Goal: Task Accomplishment & Management: Complete application form

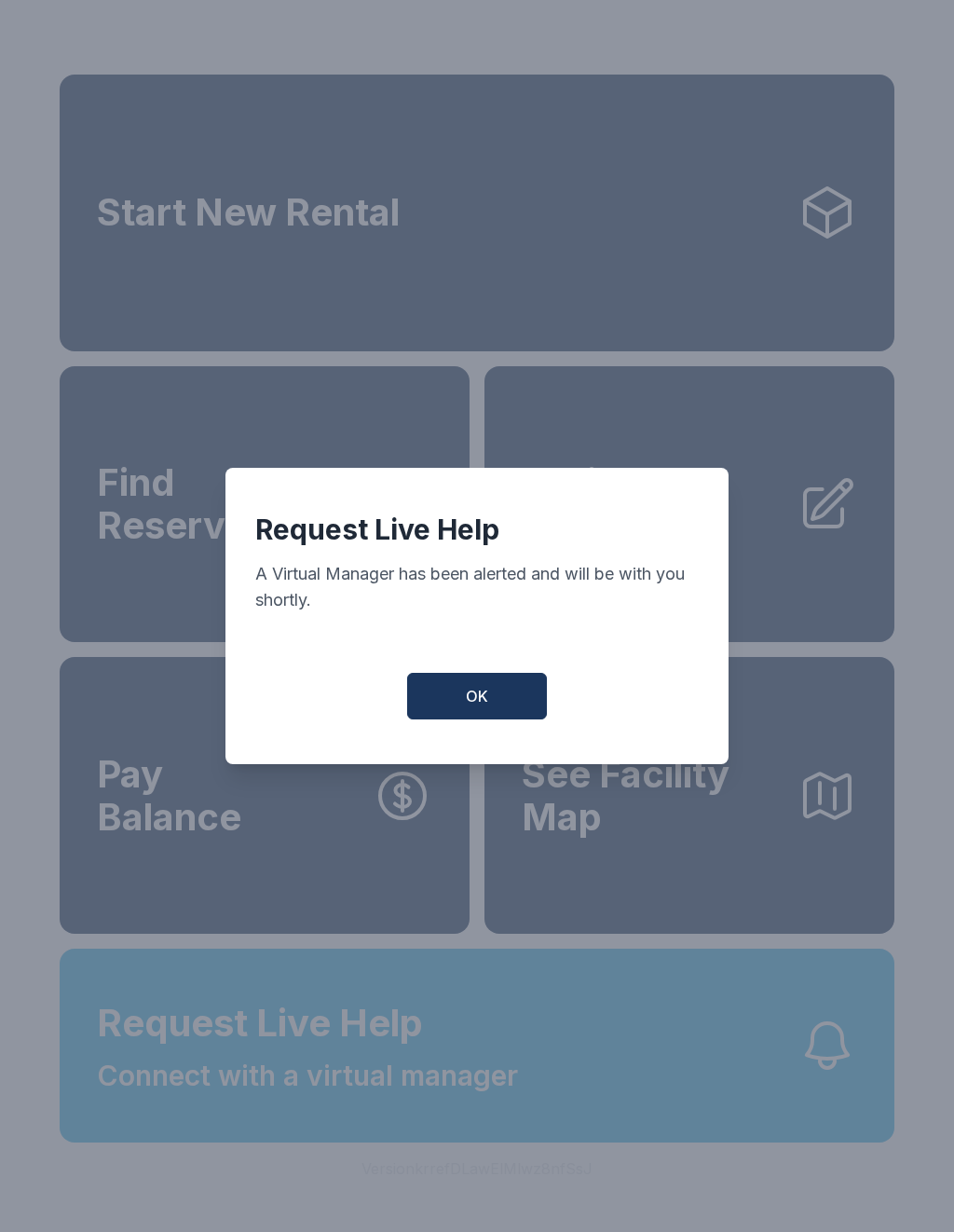
click at [487, 720] on button "OK" at bounding box center [477, 696] width 140 height 47
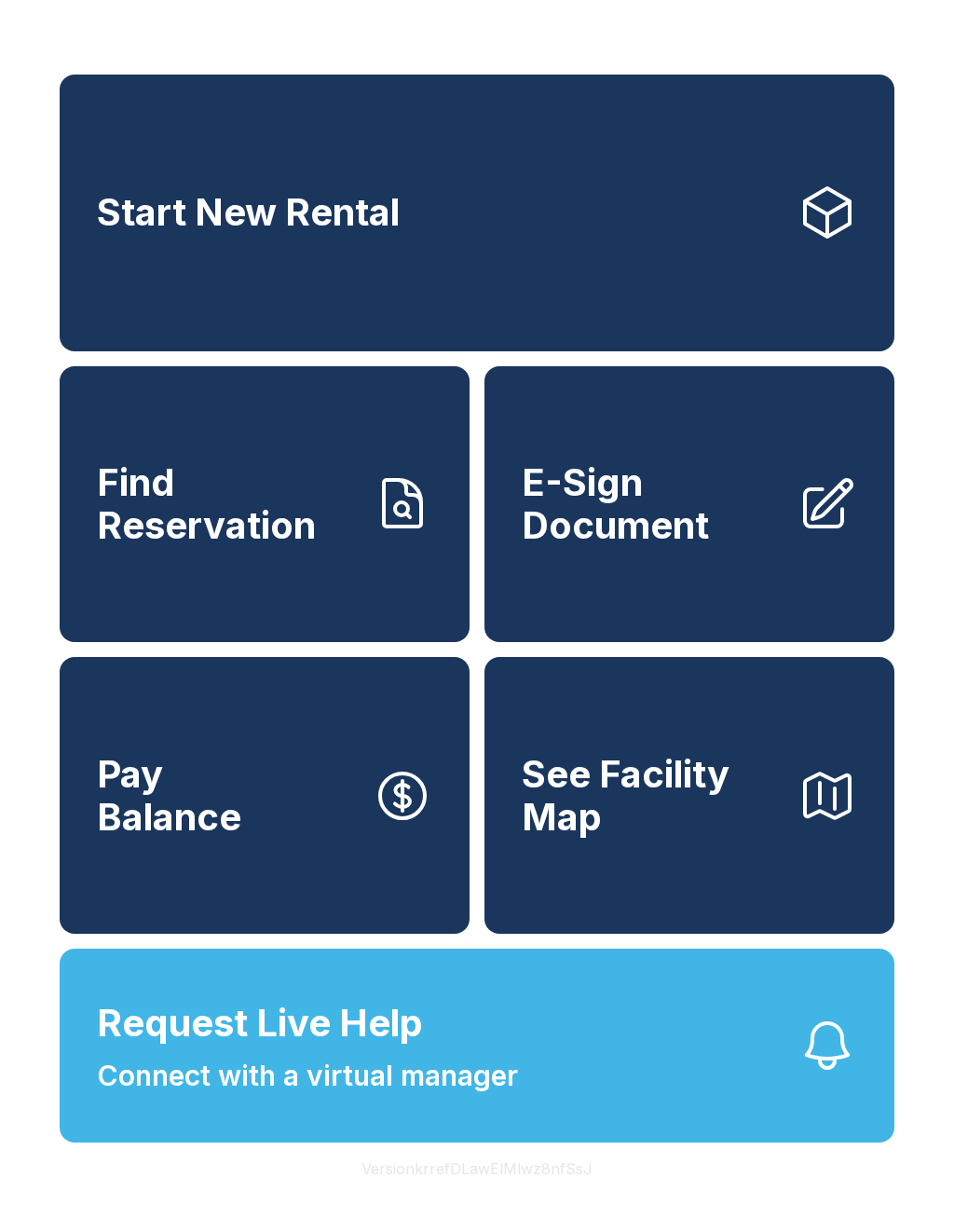
click at [638, 535] on span "E-Sign Document" at bounding box center [653, 503] width 261 height 85
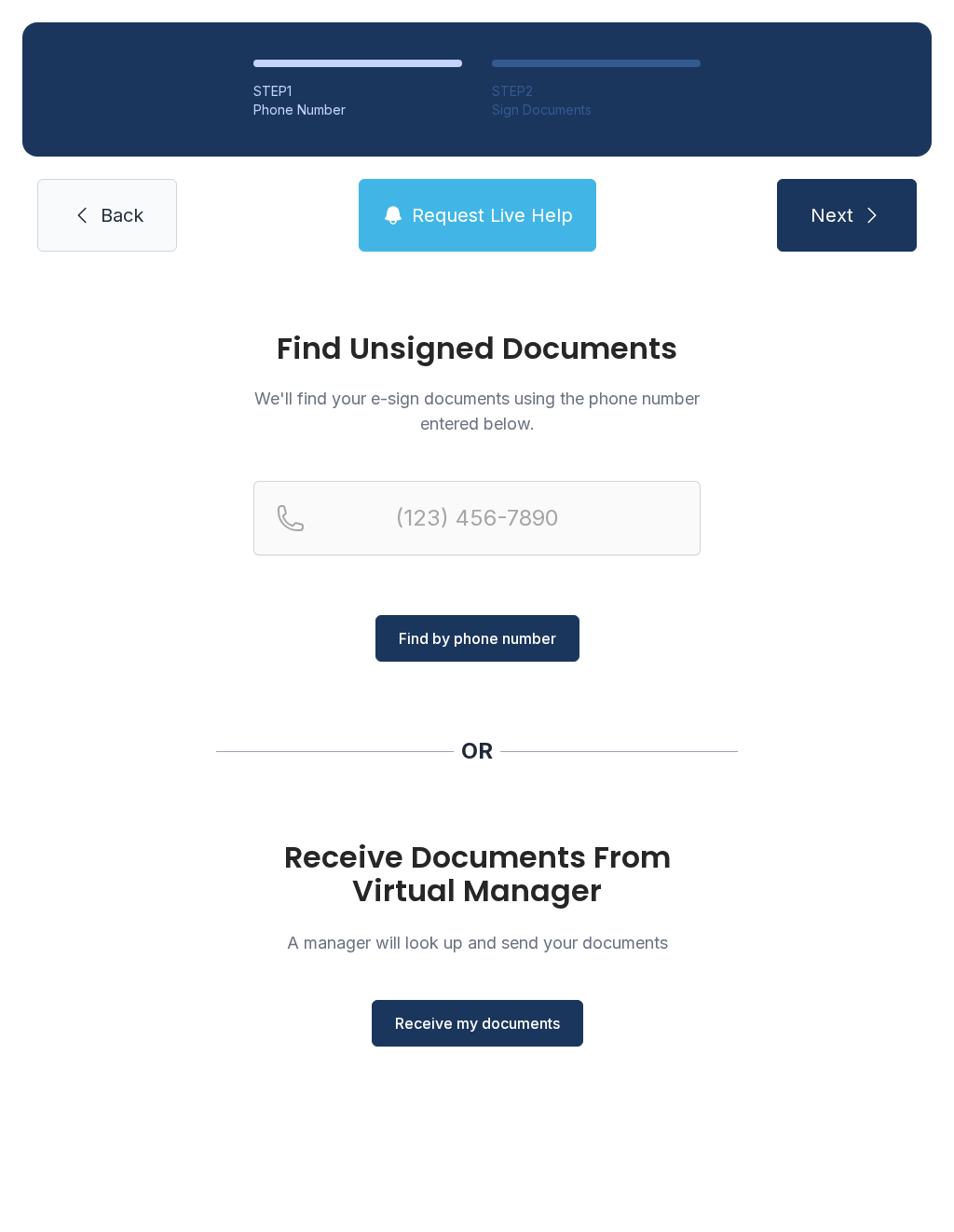
click at [478, 1011] on button "Receive my documents" at bounding box center [477, 1023] width 211 height 47
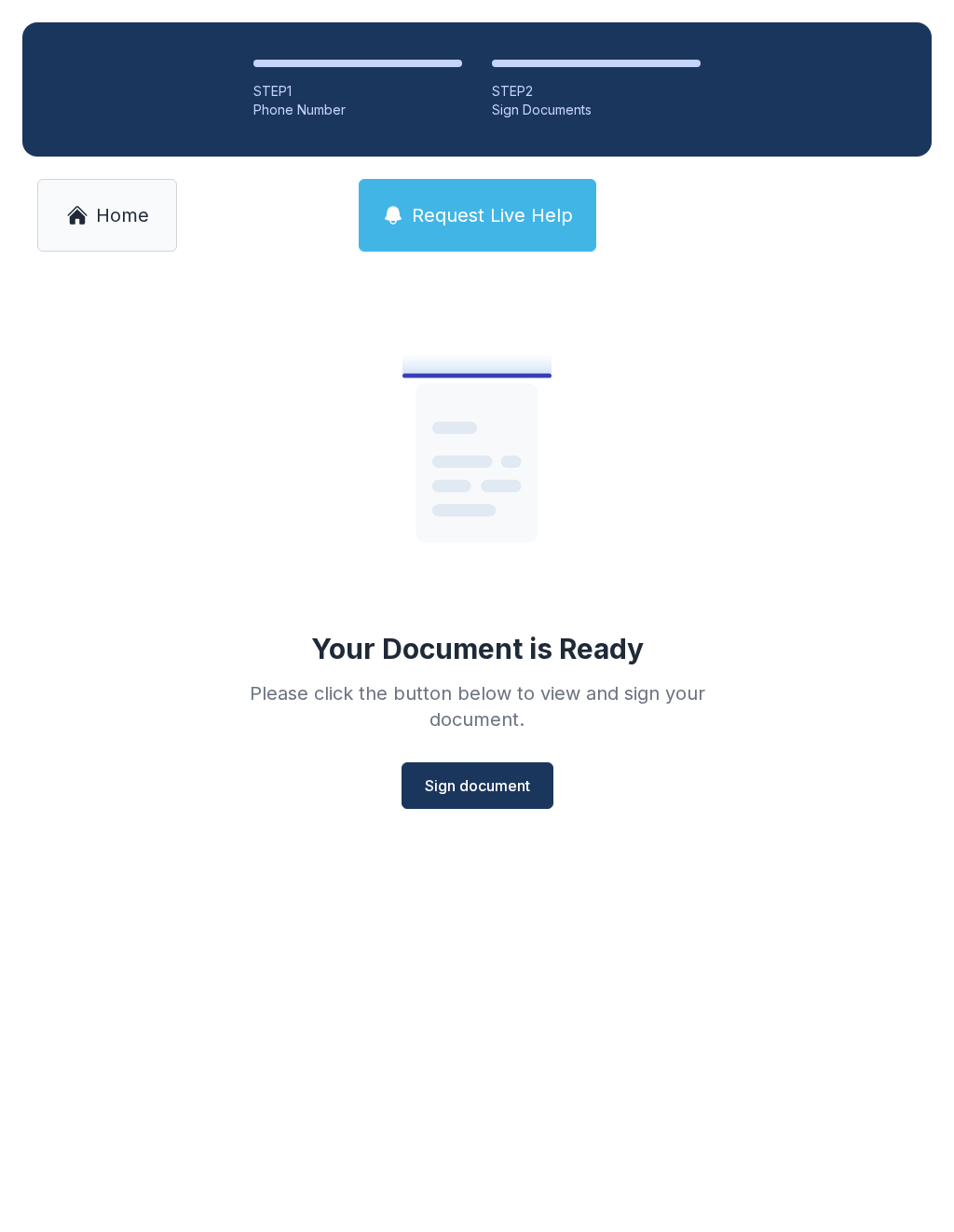
click at [519, 828] on div "Your Document is Ready Please click the button below to view and sign your docu…" at bounding box center [477, 579] width 954 height 610
click at [509, 770] on button "Sign document" at bounding box center [477, 785] width 152 height 47
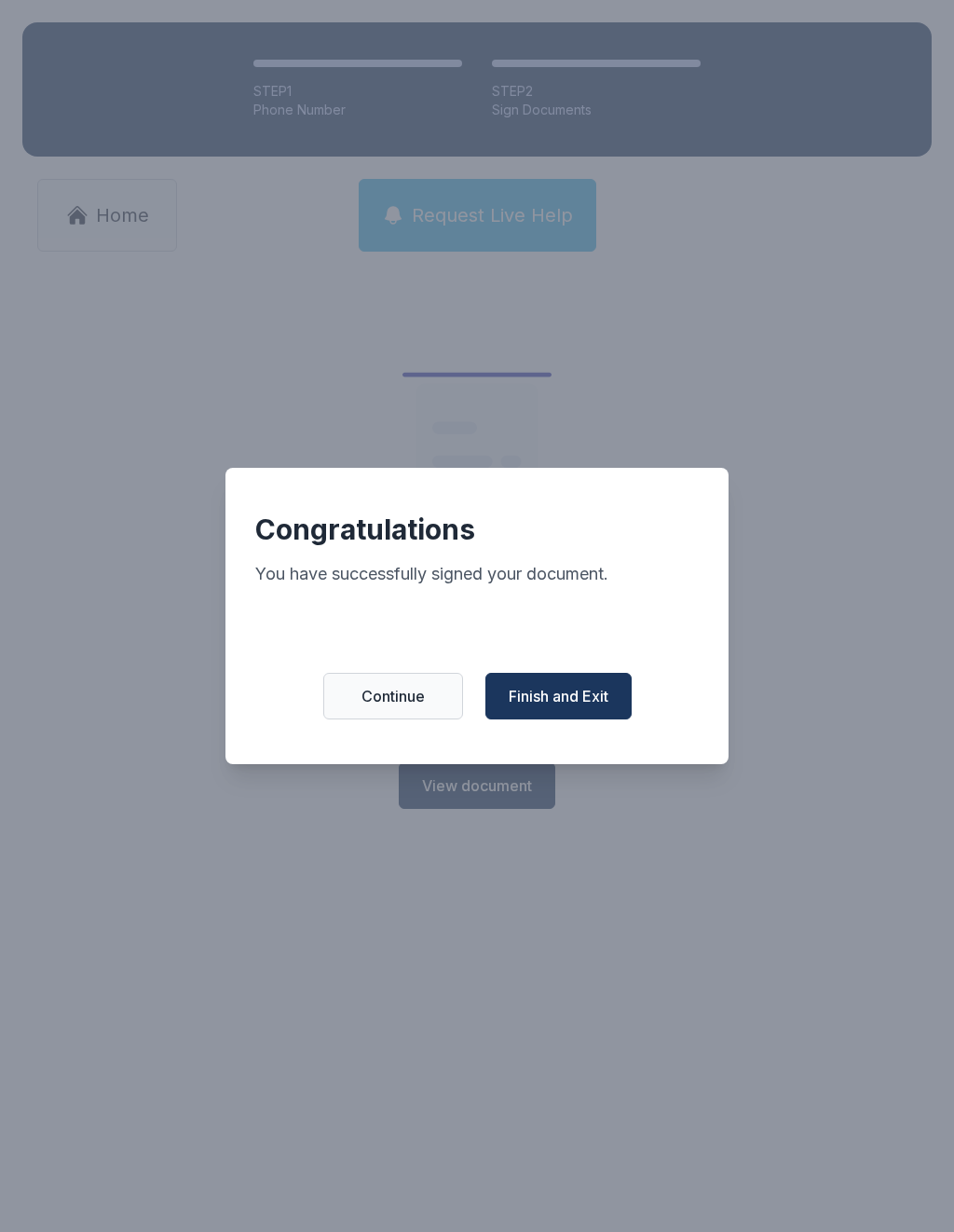
click at [584, 697] on span "Finish and Exit" at bounding box center [559, 696] width 100 height 22
